Goal: Task Accomplishment & Management: Manage account settings

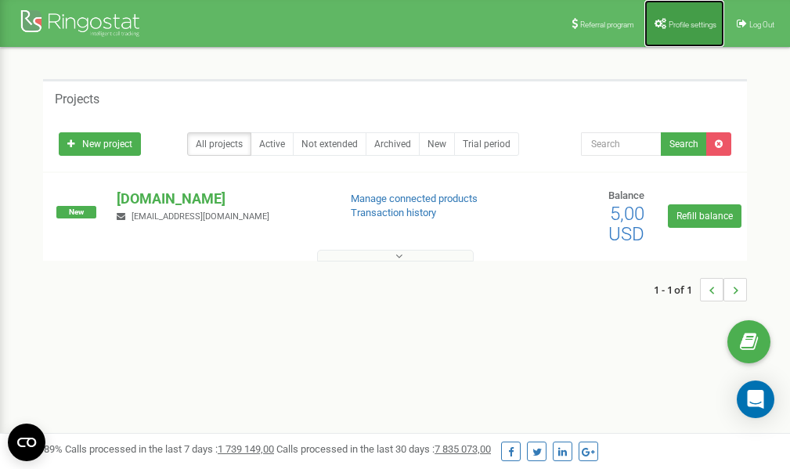
click at [671, 22] on span "Profile settings" at bounding box center [693, 24] width 48 height 9
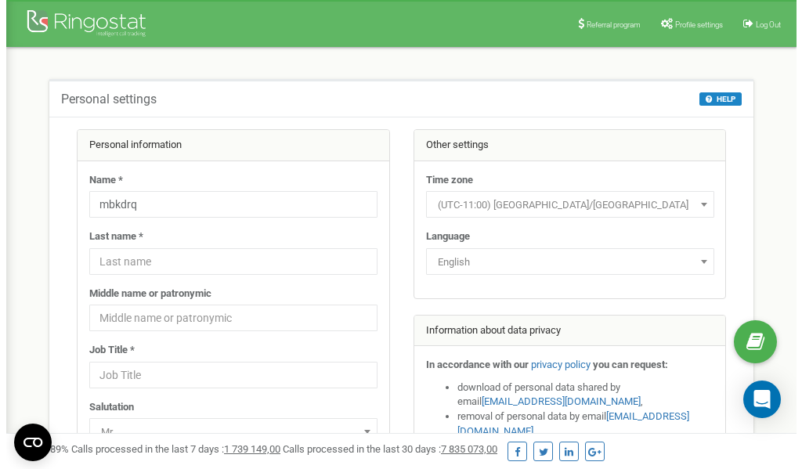
scroll to position [78, 0]
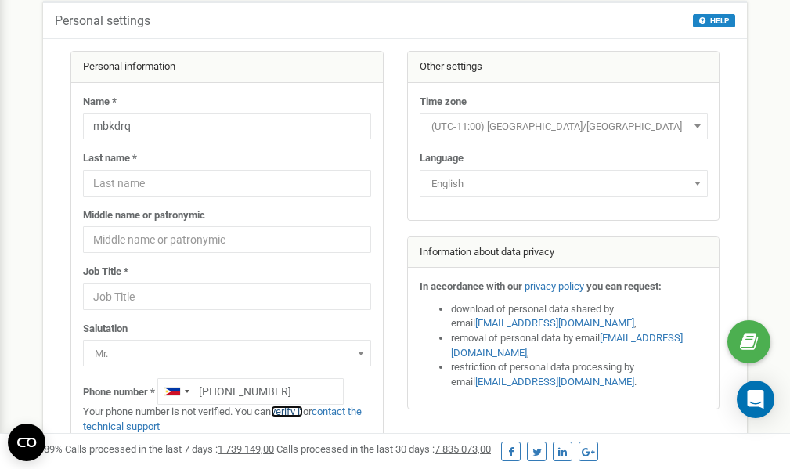
click at [295, 413] on link "verify it" at bounding box center [287, 412] width 32 height 12
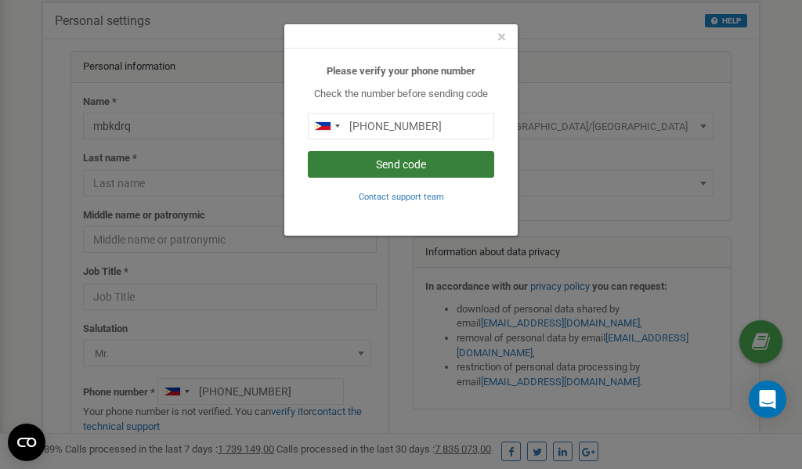
click at [378, 162] on button "Send code" at bounding box center [401, 164] width 186 height 27
